Goal: Task Accomplishment & Management: Use online tool/utility

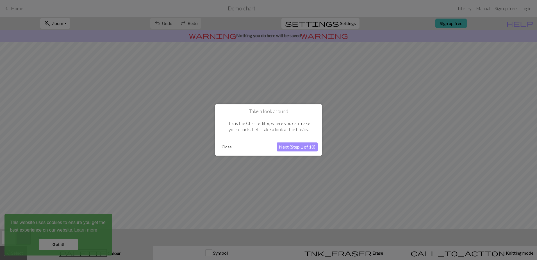
click at [224, 148] on button "Close" at bounding box center [226, 147] width 15 height 8
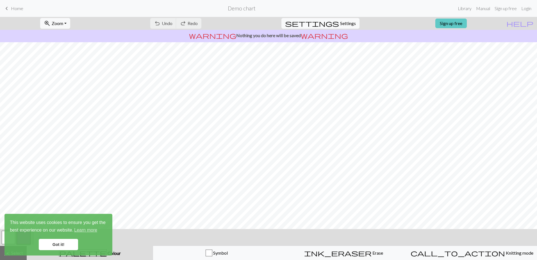
click at [467, 21] on link "Sign up free" at bounding box center [450, 24] width 31 height 10
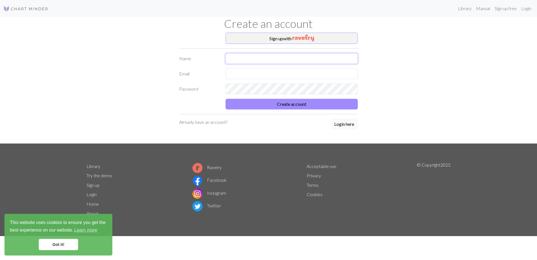
click at [253, 57] on input "text" at bounding box center [292, 58] width 132 height 11
type input "Päivi"
type input "[EMAIL_ADDRESS][DOMAIN_NAME]"
click at [301, 103] on button "Create account" at bounding box center [292, 104] width 132 height 11
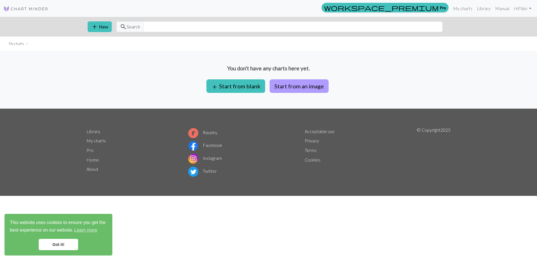
click at [301, 85] on button "Start from an image" at bounding box center [299, 85] width 59 height 13
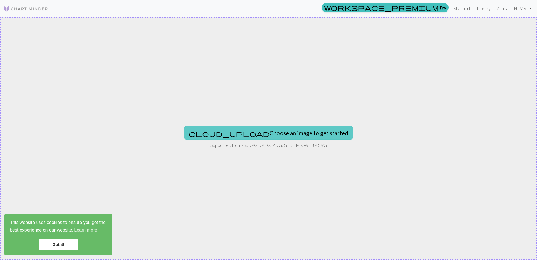
click at [289, 132] on button "cloud_upload Choose an image to get started" at bounding box center [268, 132] width 169 height 13
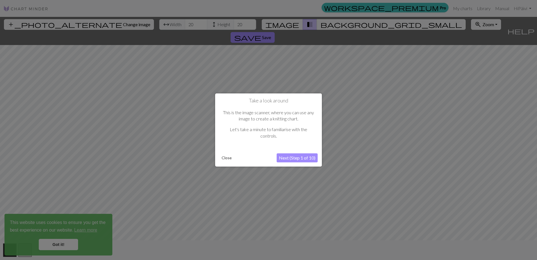
click at [301, 156] on button "Next (Step 1 of 10)" at bounding box center [297, 157] width 41 height 9
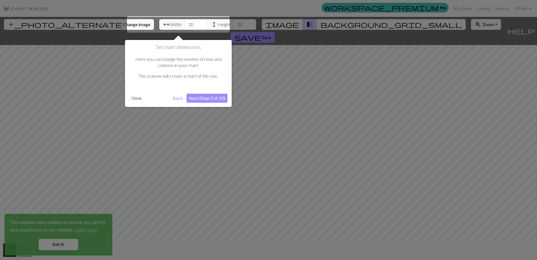
click at [135, 99] on button "Close" at bounding box center [136, 98] width 15 height 8
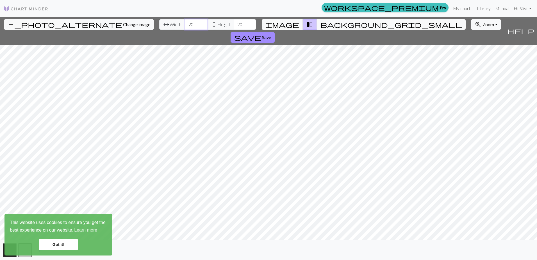
drag, startPoint x: 167, startPoint y: 25, endPoint x: 156, endPoint y: 25, distance: 11.0
click at [185, 25] on input "20" at bounding box center [196, 24] width 22 height 11
type input "154"
click at [234, 26] on input "20" at bounding box center [245, 24] width 22 height 11
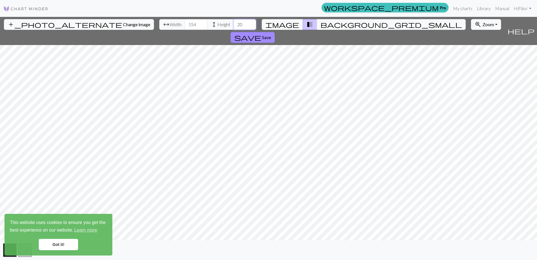
click at [234, 26] on input "20" at bounding box center [245, 24] width 22 height 11
type input "122"
click at [58, 243] on link "Got it!" at bounding box center [58, 244] width 39 height 11
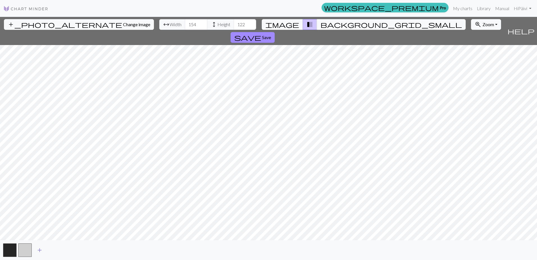
click at [36, 249] on button "add" at bounding box center [40, 249] width 14 height 11
click at [41, 249] on button "button" at bounding box center [39, 249] width 13 height 13
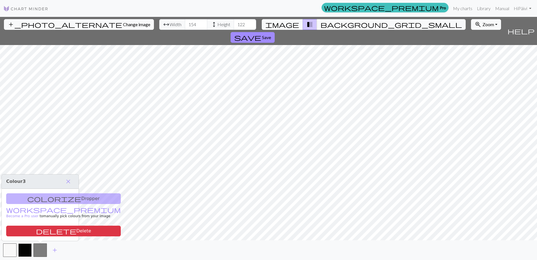
click at [24, 250] on button "button" at bounding box center [24, 249] width 13 height 13
click at [35, 229] on span "delete" at bounding box center [55, 231] width 40 height 8
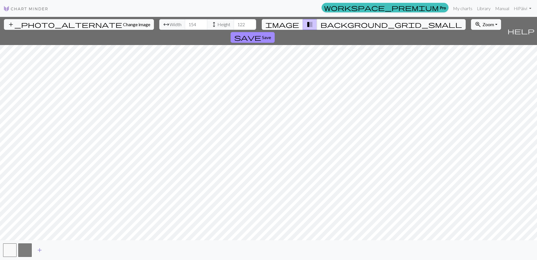
click at [39, 248] on span "add" at bounding box center [39, 250] width 7 height 8
click at [25, 250] on button "button" at bounding box center [24, 249] width 13 height 13
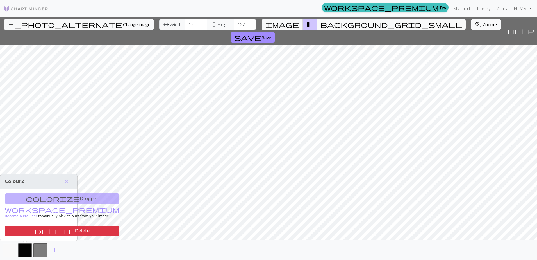
click at [13, 249] on button "button" at bounding box center [9, 249] width 13 height 13
click at [65, 182] on span "close" at bounding box center [66, 181] width 7 height 8
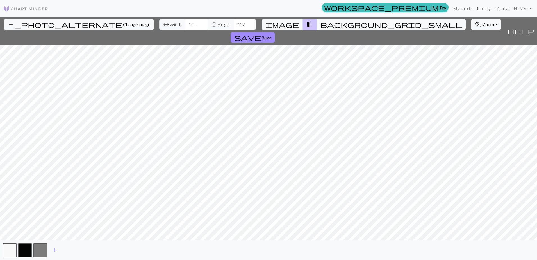
click at [484, 9] on link "Library" at bounding box center [484, 8] width 18 height 11
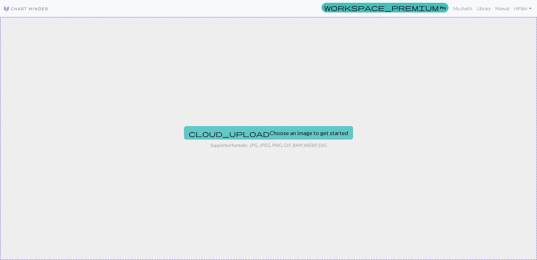
click at [290, 131] on button "cloud_upload Choose an image to get started" at bounding box center [268, 132] width 169 height 13
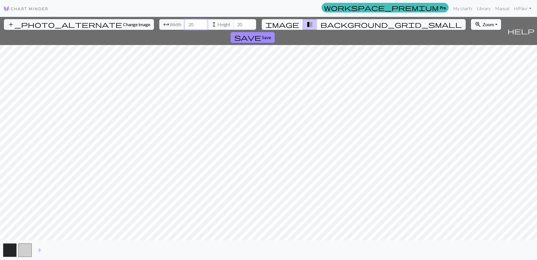
drag, startPoint x: 169, startPoint y: 24, endPoint x: 156, endPoint y: 23, distance: 12.4
click at [185, 23] on input "20" at bounding box center [196, 24] width 22 height 11
type input "154"
type input "122"
click at [271, 35] on span "Save" at bounding box center [266, 37] width 9 height 5
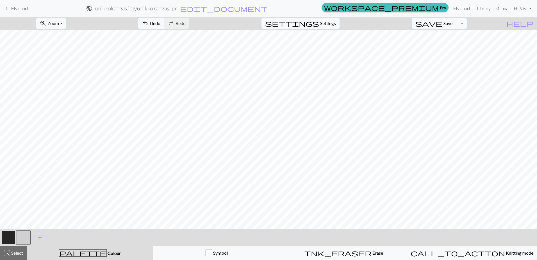
click at [84, 251] on span "palette" at bounding box center [82, 253] width 47 height 8
click at [81, 252] on span "palette" at bounding box center [82, 253] width 47 height 8
click at [39, 236] on span "add" at bounding box center [40, 237] width 7 height 8
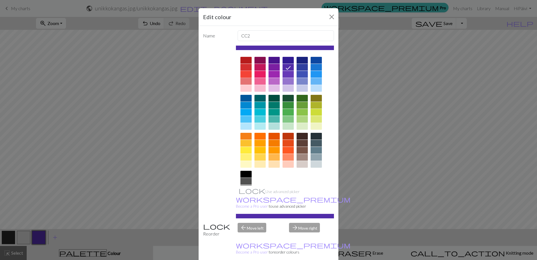
click at [247, 73] on div at bounding box center [246, 74] width 11 height 7
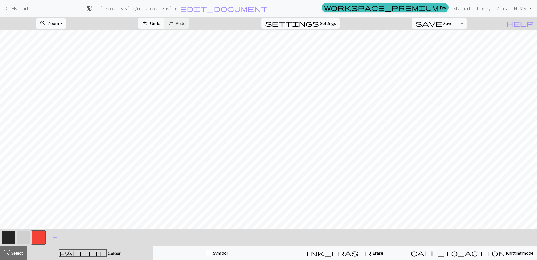
click at [66, 21] on button "zoom_in Zoom Zoom" at bounding box center [51, 23] width 30 height 11
click at [68, 65] on button "50%" at bounding box center [58, 67] width 44 height 9
click at [12, 241] on button "button" at bounding box center [8, 236] width 13 height 13
click at [149, 24] on span "undo" at bounding box center [145, 23] width 7 height 8
click at [149, 23] on span "undo" at bounding box center [145, 23] width 7 height 8
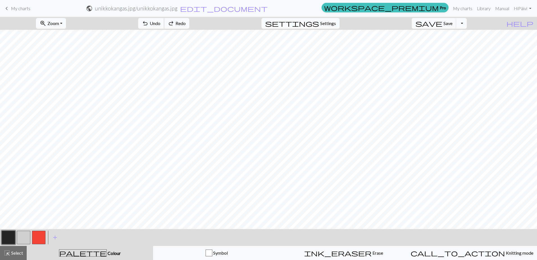
click at [149, 23] on span "undo" at bounding box center [145, 23] width 7 height 8
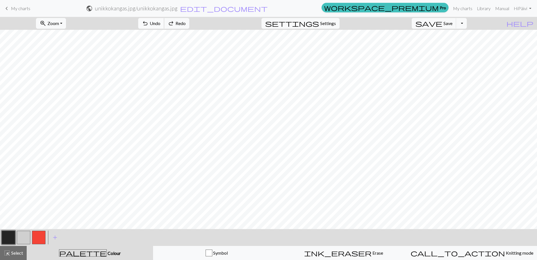
click at [149, 23] on span "undo" at bounding box center [145, 23] width 7 height 8
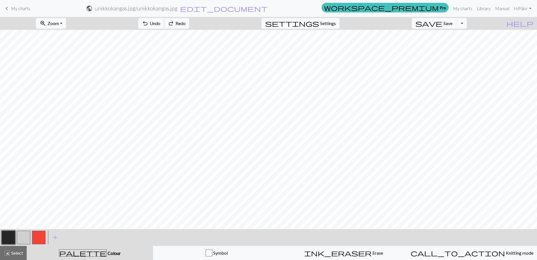
click at [149, 23] on span "undo" at bounding box center [145, 23] width 7 height 8
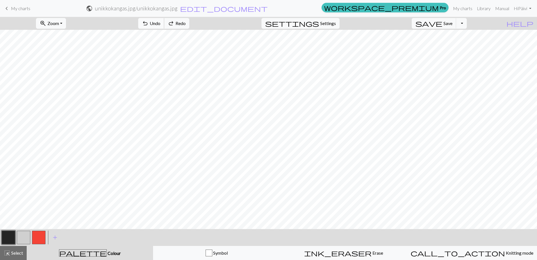
click at [149, 23] on span "undo" at bounding box center [145, 23] width 7 height 8
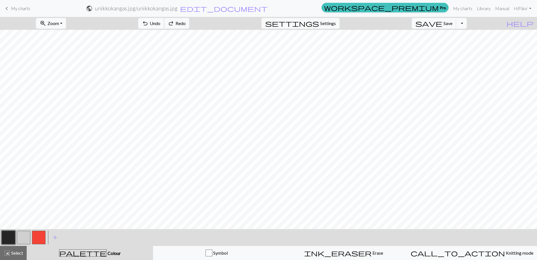
click at [149, 23] on span "undo" at bounding box center [145, 23] width 7 height 8
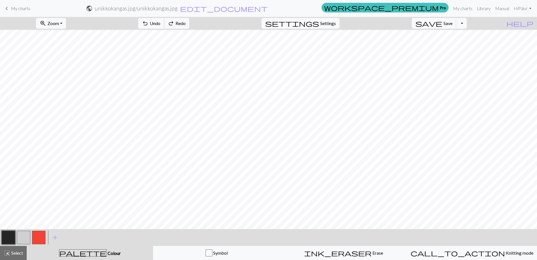
click at [149, 23] on span "undo" at bounding box center [145, 23] width 7 height 8
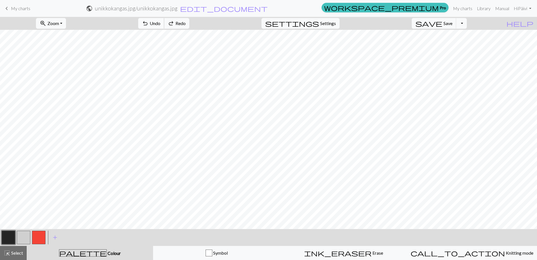
click at [149, 23] on span "undo" at bounding box center [145, 23] width 7 height 8
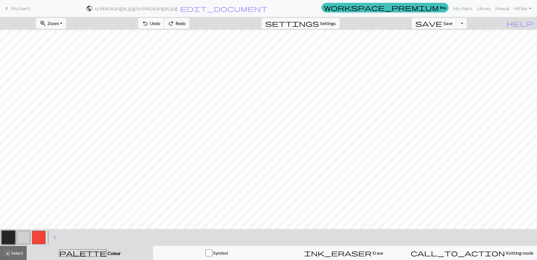
click at [149, 23] on span "undo" at bounding box center [145, 23] width 7 height 8
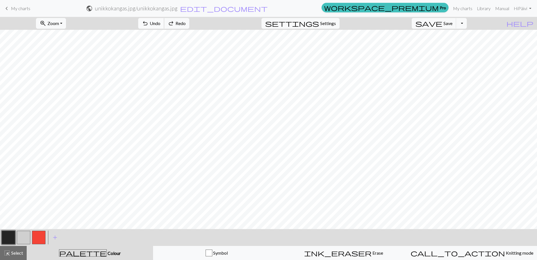
click at [149, 23] on span "undo" at bounding box center [145, 23] width 7 height 8
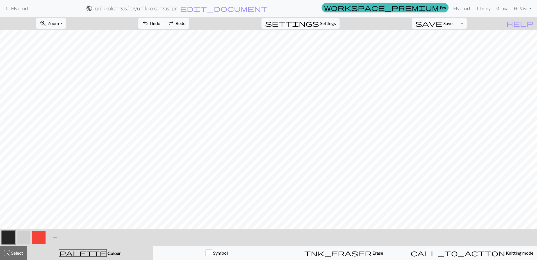
click at [149, 23] on span "undo" at bounding box center [145, 23] width 7 height 8
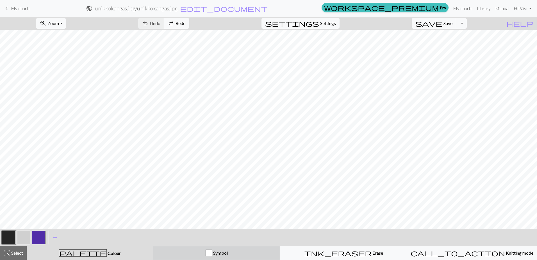
click at [225, 253] on span "Symbol" at bounding box center [219, 252] width 15 height 5
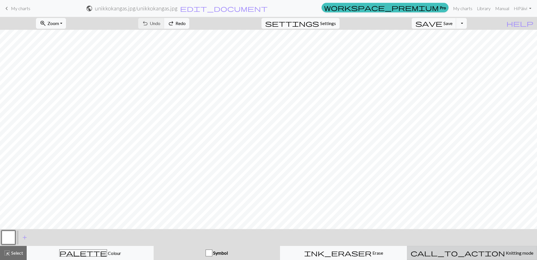
click at [505, 255] on span "Knitting mode" at bounding box center [519, 252] width 28 height 5
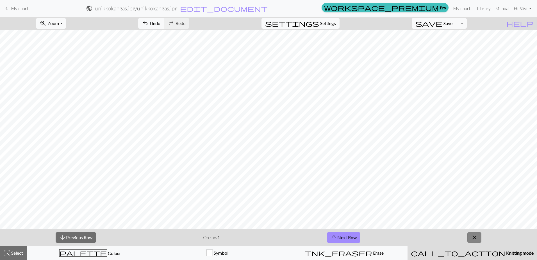
click at [477, 239] on span "close" at bounding box center [474, 237] width 7 height 8
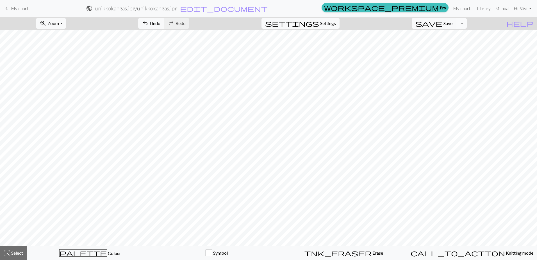
click at [467, 26] on button "Toggle Dropdown" at bounding box center [461, 23] width 11 height 11
click at [460, 35] on button "file_copy Save a copy" at bounding box center [420, 35] width 93 height 9
click at [467, 26] on button "Toggle Dropdown" at bounding box center [461, 23] width 11 height 11
click at [460, 44] on button "save_alt Download" at bounding box center [420, 44] width 93 height 9
click at [467, 24] on button "Toggle Dropdown" at bounding box center [461, 23] width 11 height 11
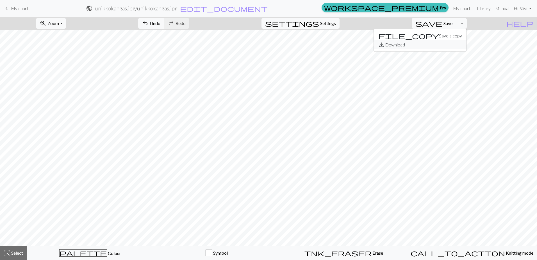
click at [452, 44] on button "save_alt Download" at bounding box center [420, 44] width 93 height 9
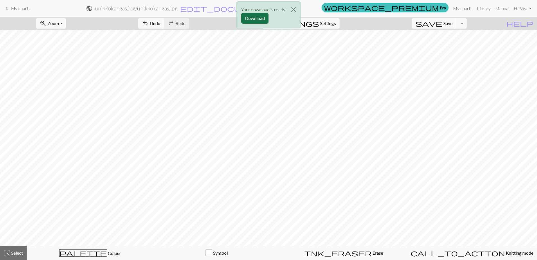
click at [260, 15] on button "Download" at bounding box center [254, 18] width 27 height 11
click at [531, 8] on div "Your download is ready! Download" at bounding box center [268, 16] width 537 height 33
click at [524, 8] on div "Your download is ready! Download" at bounding box center [268, 16] width 537 height 33
click at [292, 8] on button "Close" at bounding box center [293, 10] width 13 height 16
